Goal: Task Accomplishment & Management: Use online tool/utility

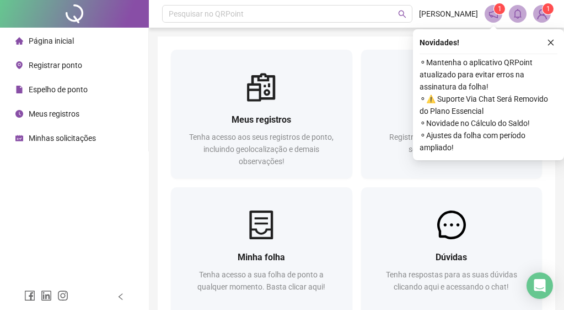
click at [62, 65] on span "Registrar ponto" at bounding box center [56, 65] width 54 height 9
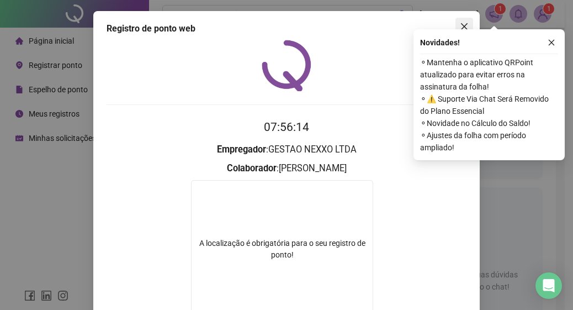
click at [460, 29] on icon "close" at bounding box center [464, 26] width 9 height 9
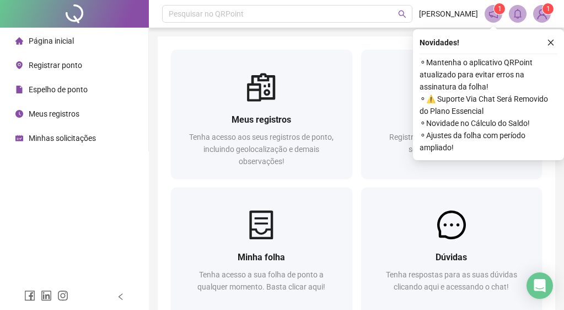
click at [71, 61] on span "Registrar ponto" at bounding box center [56, 65] width 54 height 9
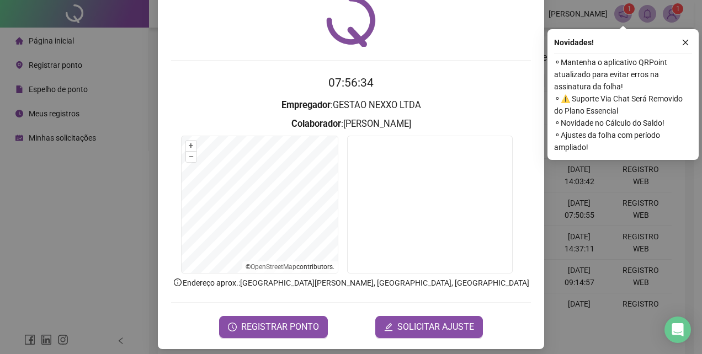
scroll to position [52, 0]
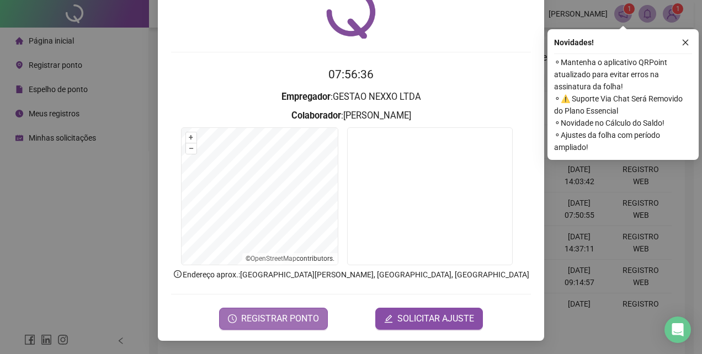
click at [283, 309] on span "REGISTRAR PONTO" at bounding box center [280, 318] width 78 height 13
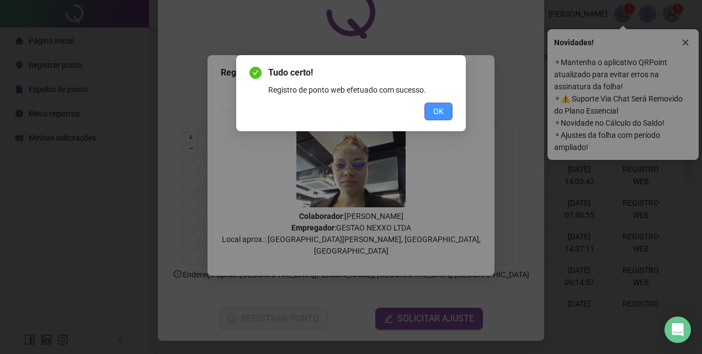
click at [431, 116] on button "OK" at bounding box center [438, 112] width 28 height 18
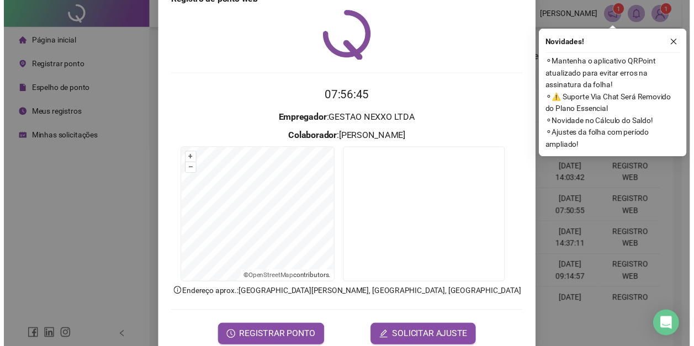
scroll to position [8, 0]
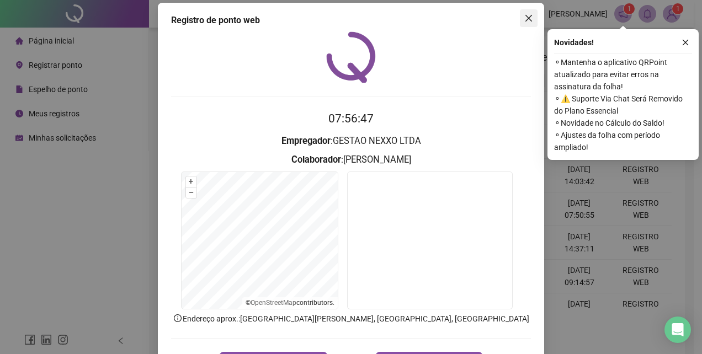
click at [525, 13] on button "Close" at bounding box center [529, 18] width 18 height 18
